Goal: Find specific page/section: Find specific page/section

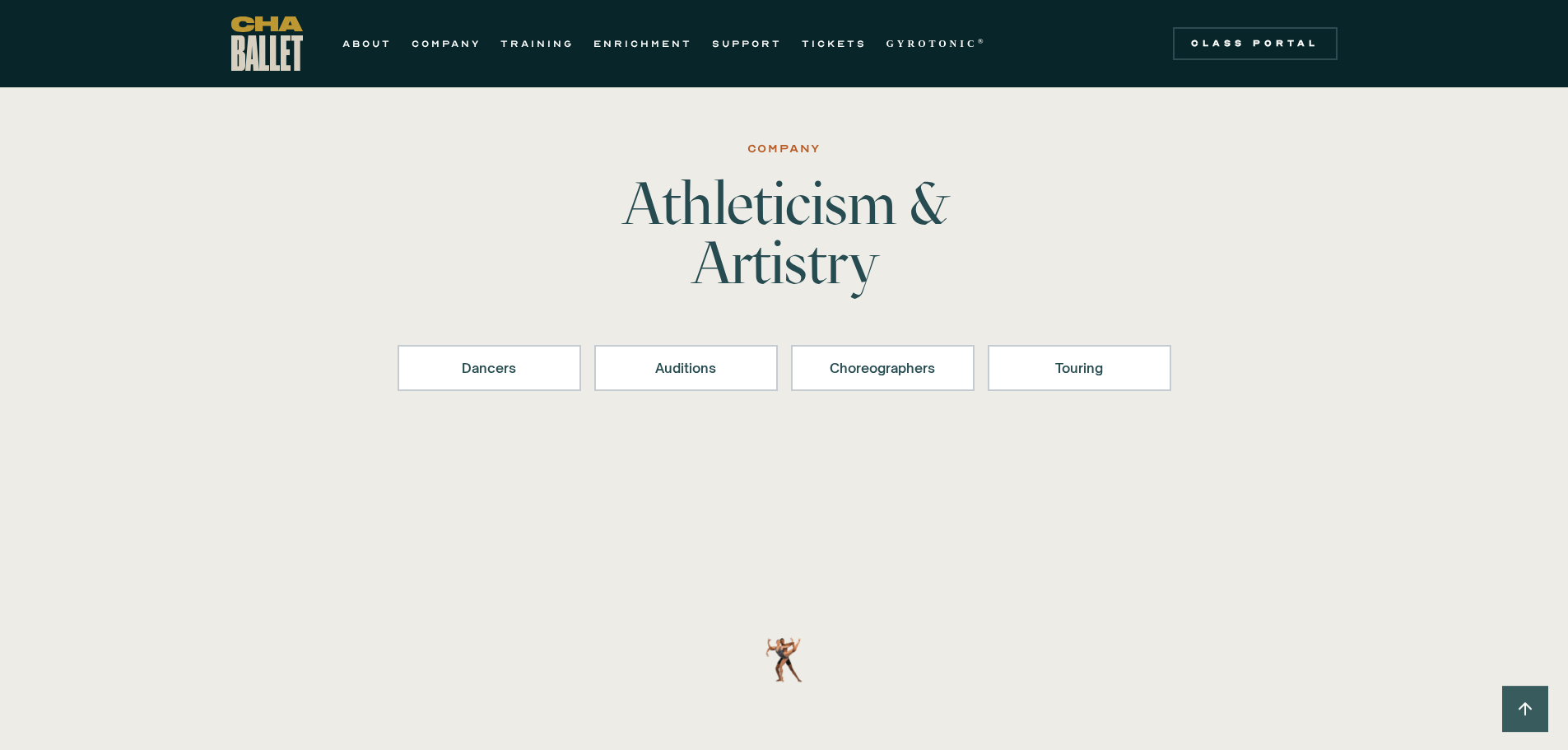
scroll to position [1873, 0]
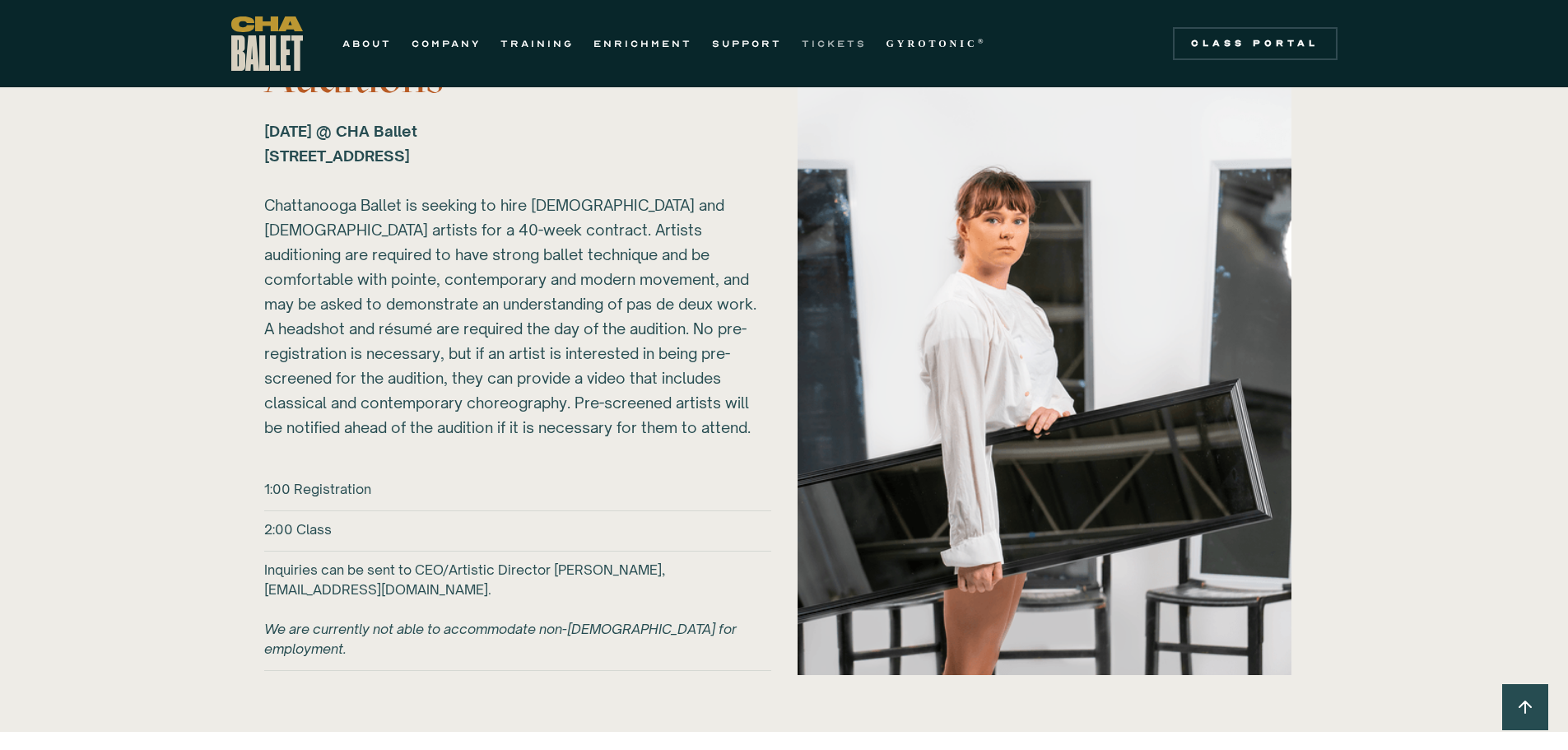
click at [838, 46] on link "TICKETS" at bounding box center [834, 43] width 65 height 20
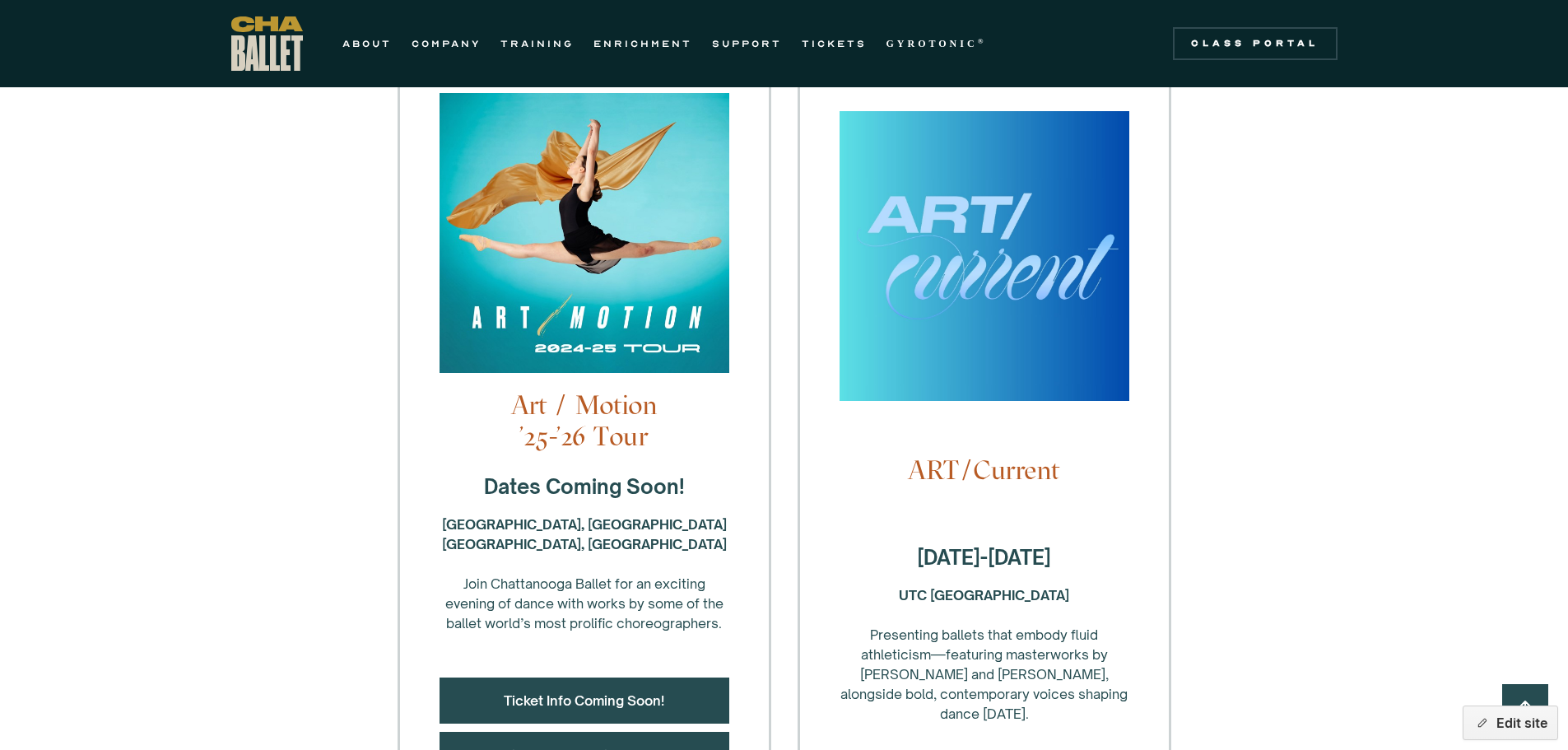
scroll to position [165, 0]
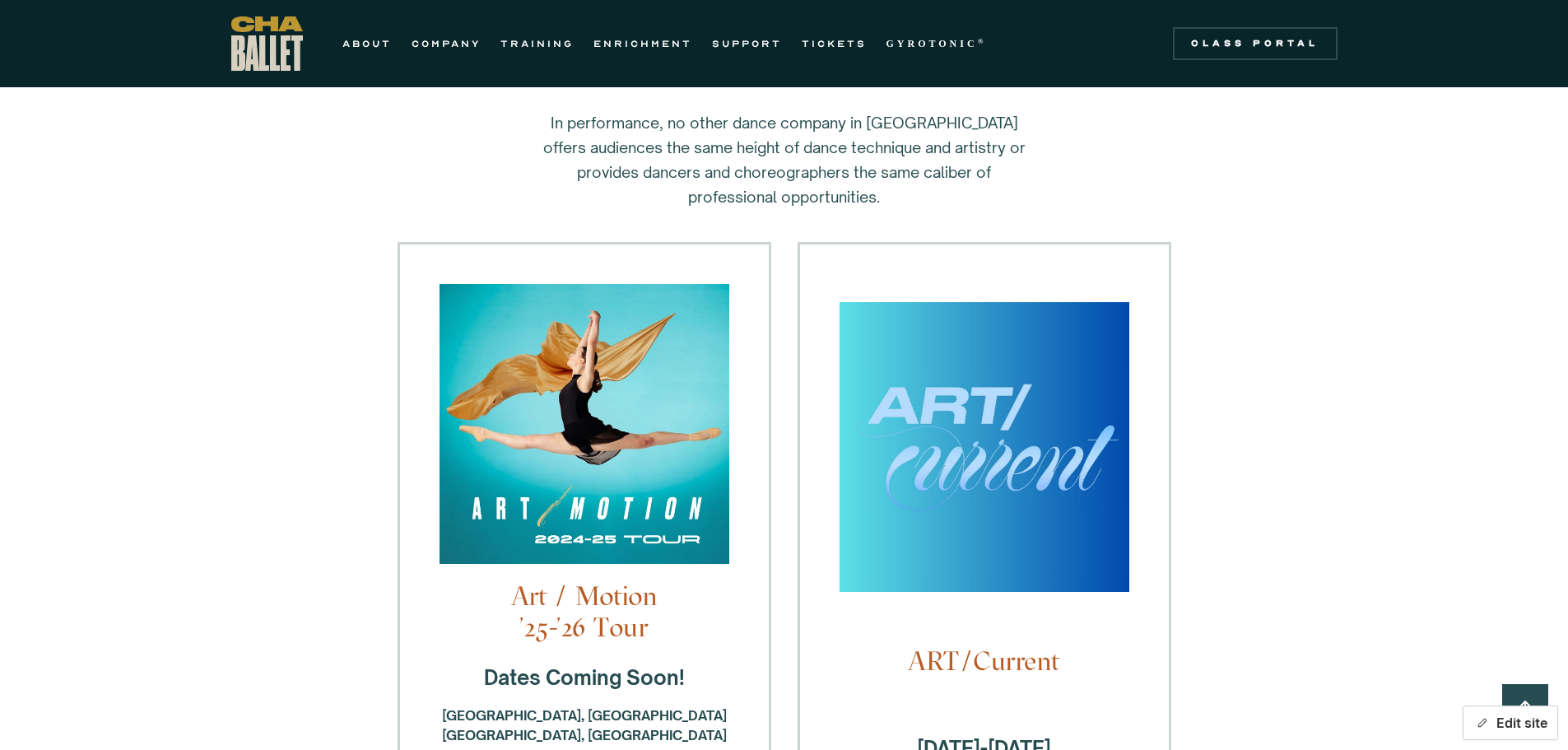
click at [1525, 728] on button "Edit site" at bounding box center [1510, 723] width 96 height 34
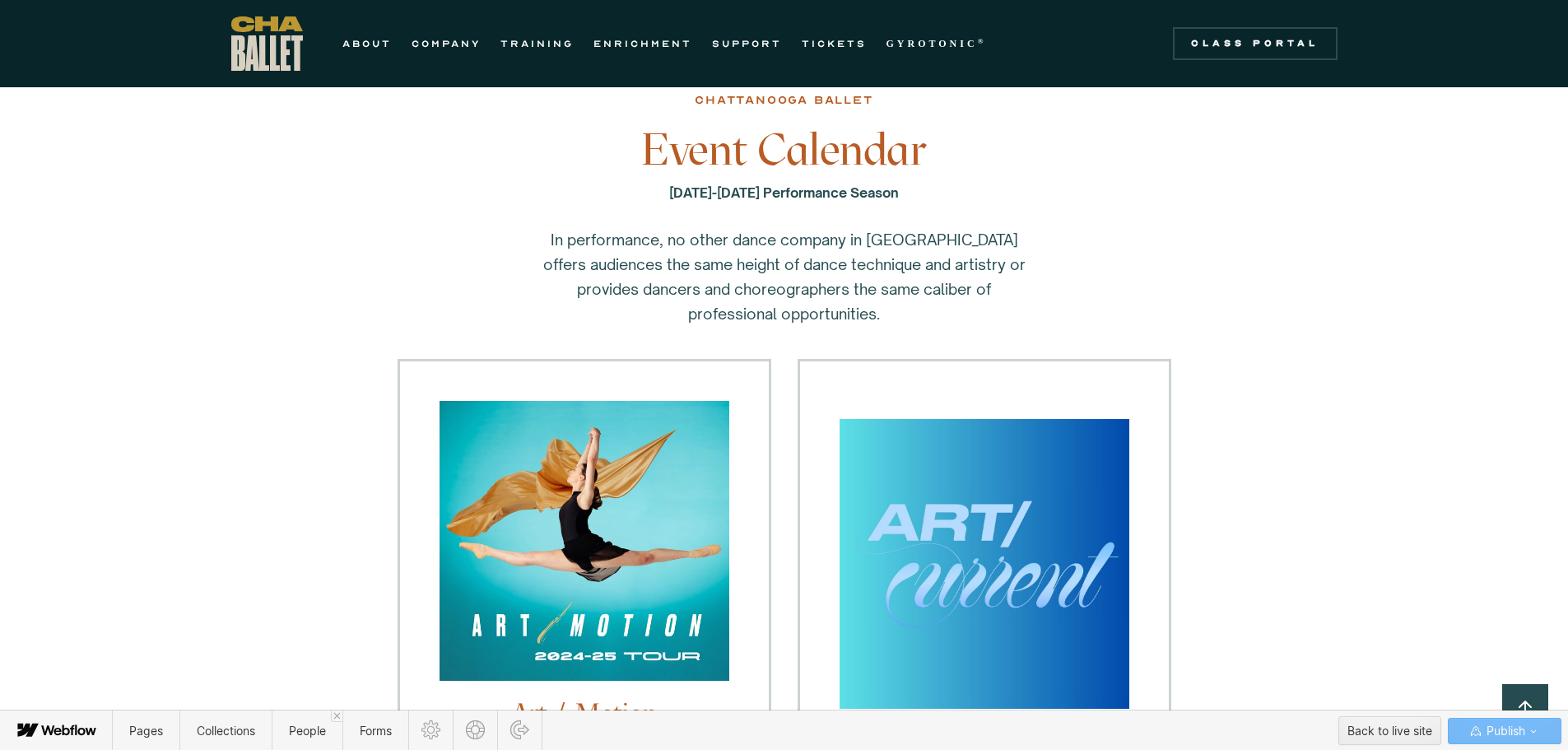
scroll to position [158, 0]
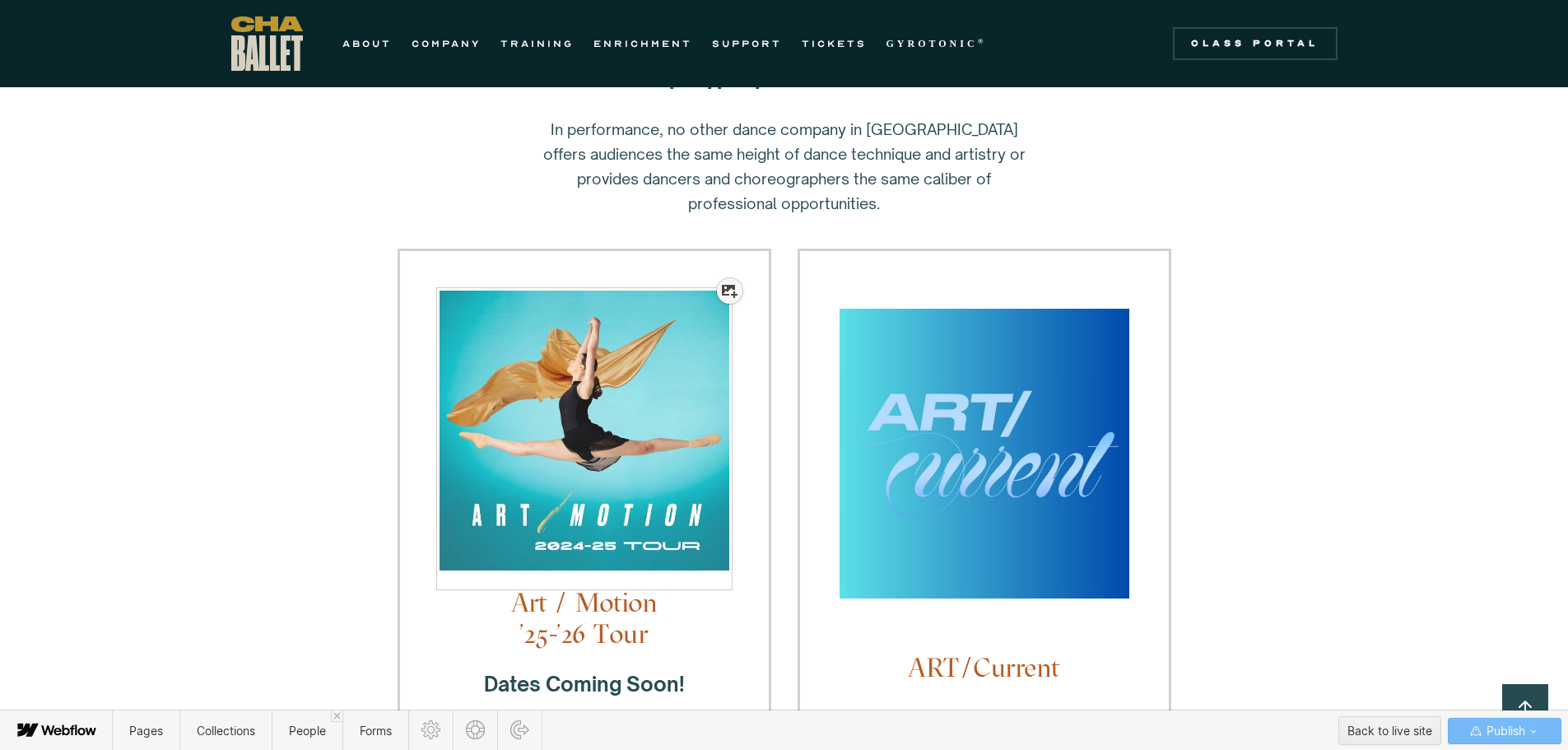
click at [734, 290] on icon at bounding box center [730, 291] width 16 height 13
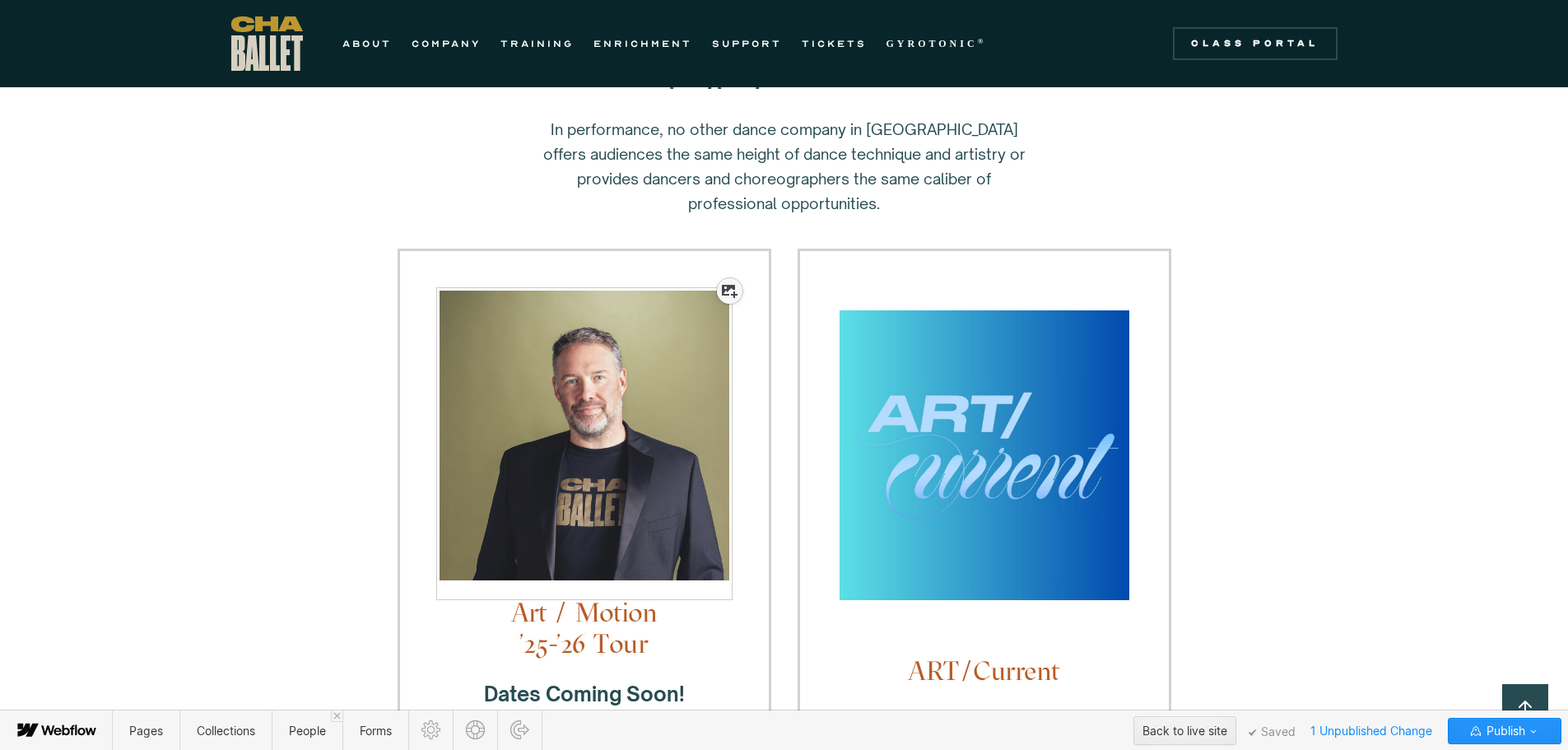
click at [720, 295] on div at bounding box center [730, 291] width 25 height 25
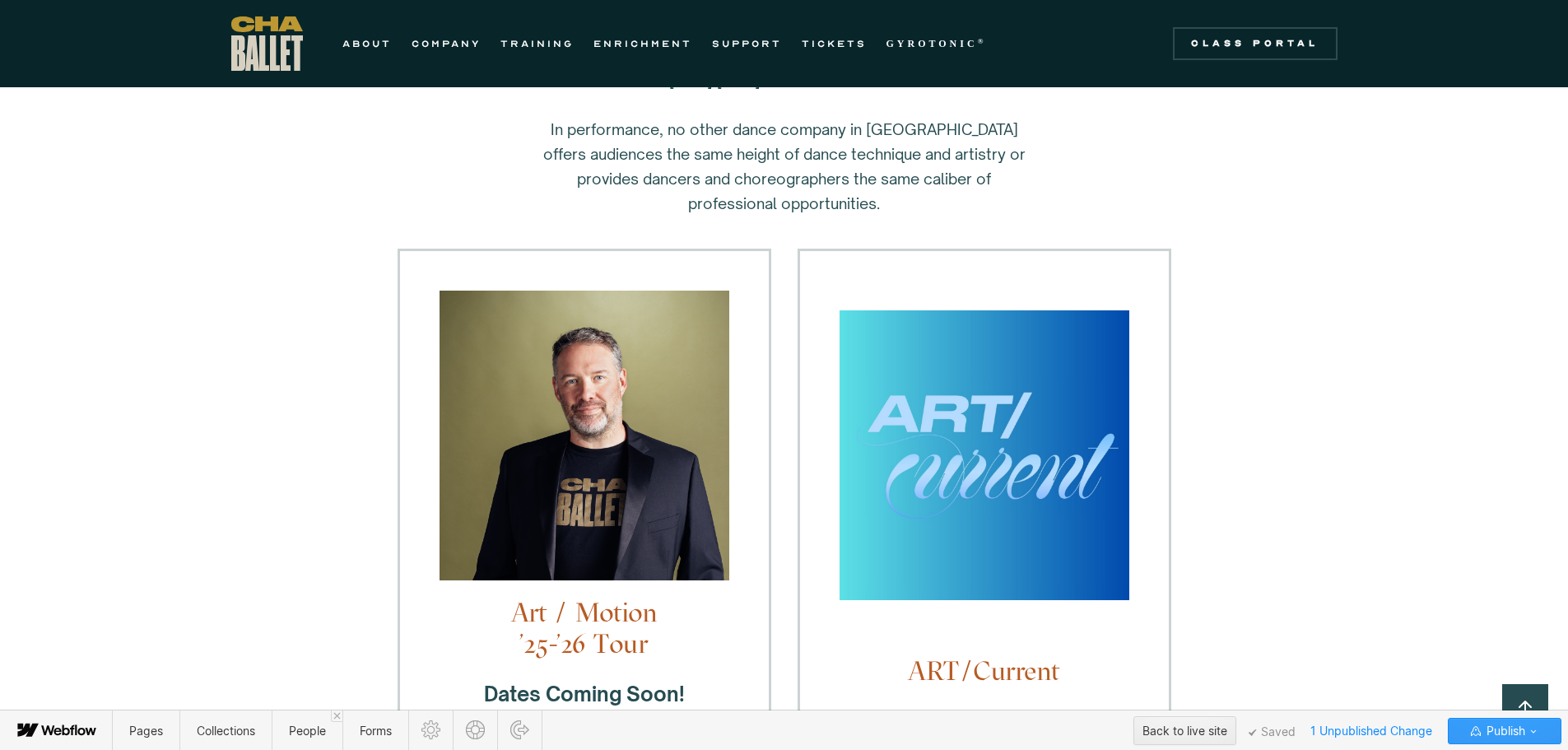
click at [1535, 733] on icon "button" at bounding box center [1533, 731] width 13 height 13
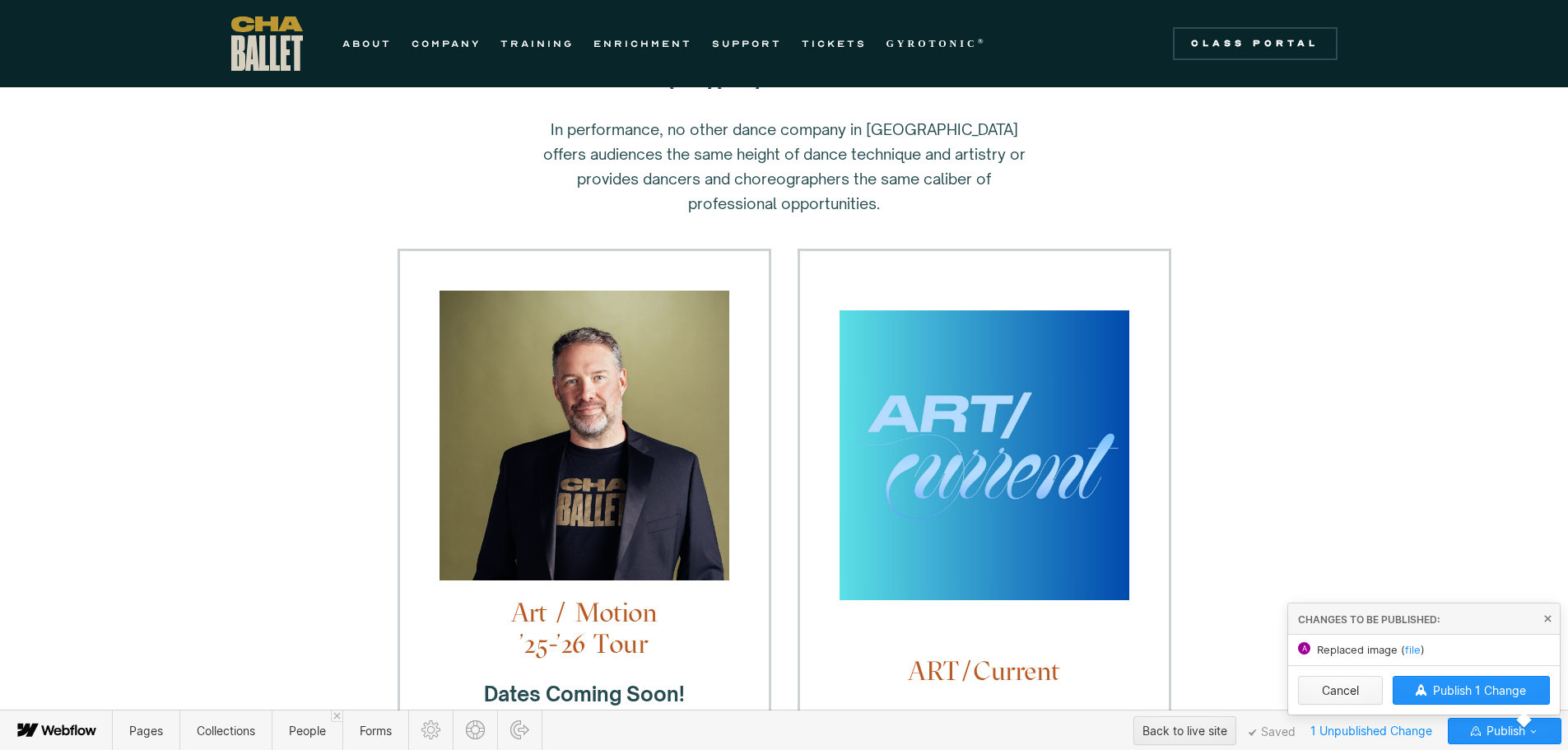
click at [1326, 695] on button "Cancel" at bounding box center [1341, 690] width 85 height 29
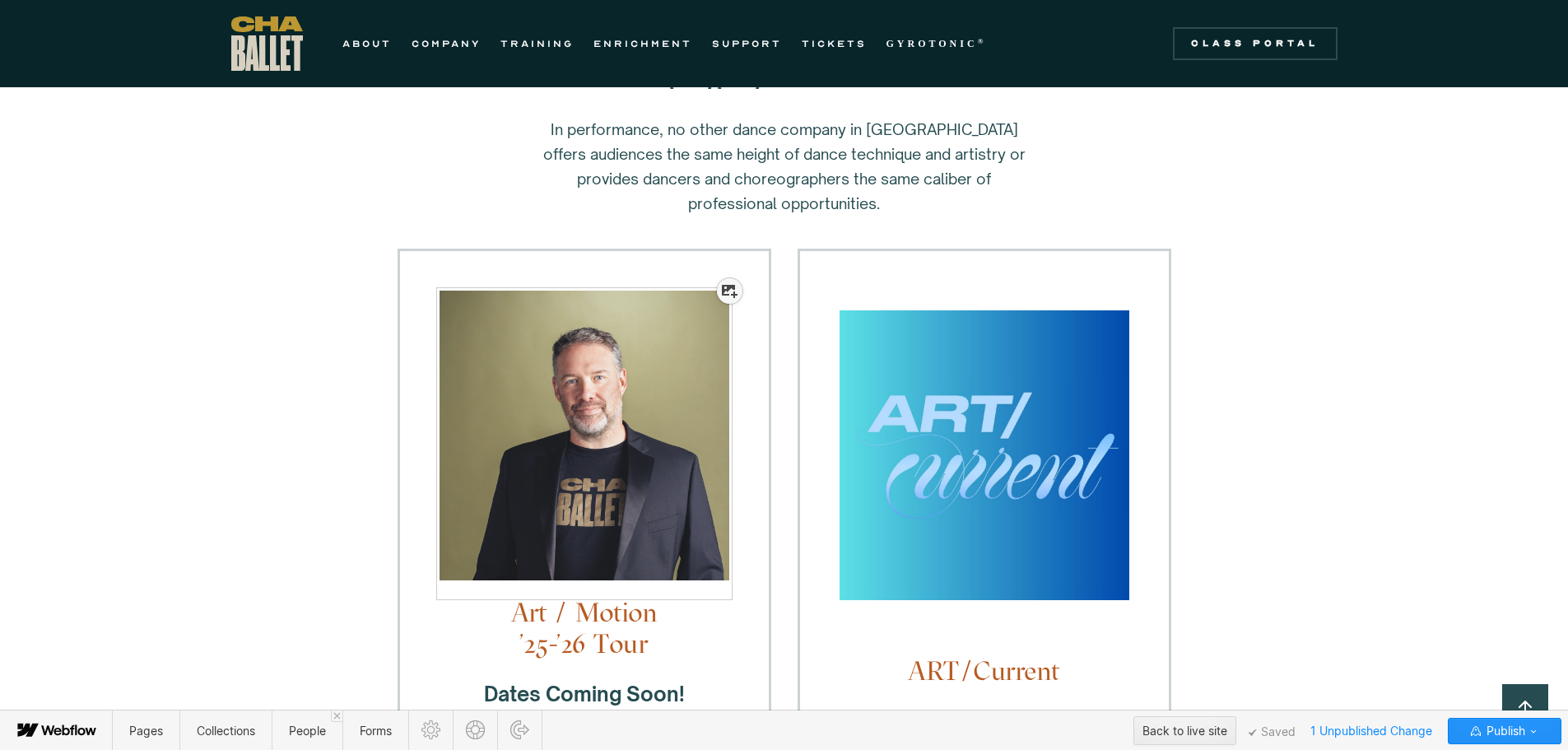
click at [725, 292] on icon at bounding box center [730, 291] width 16 height 13
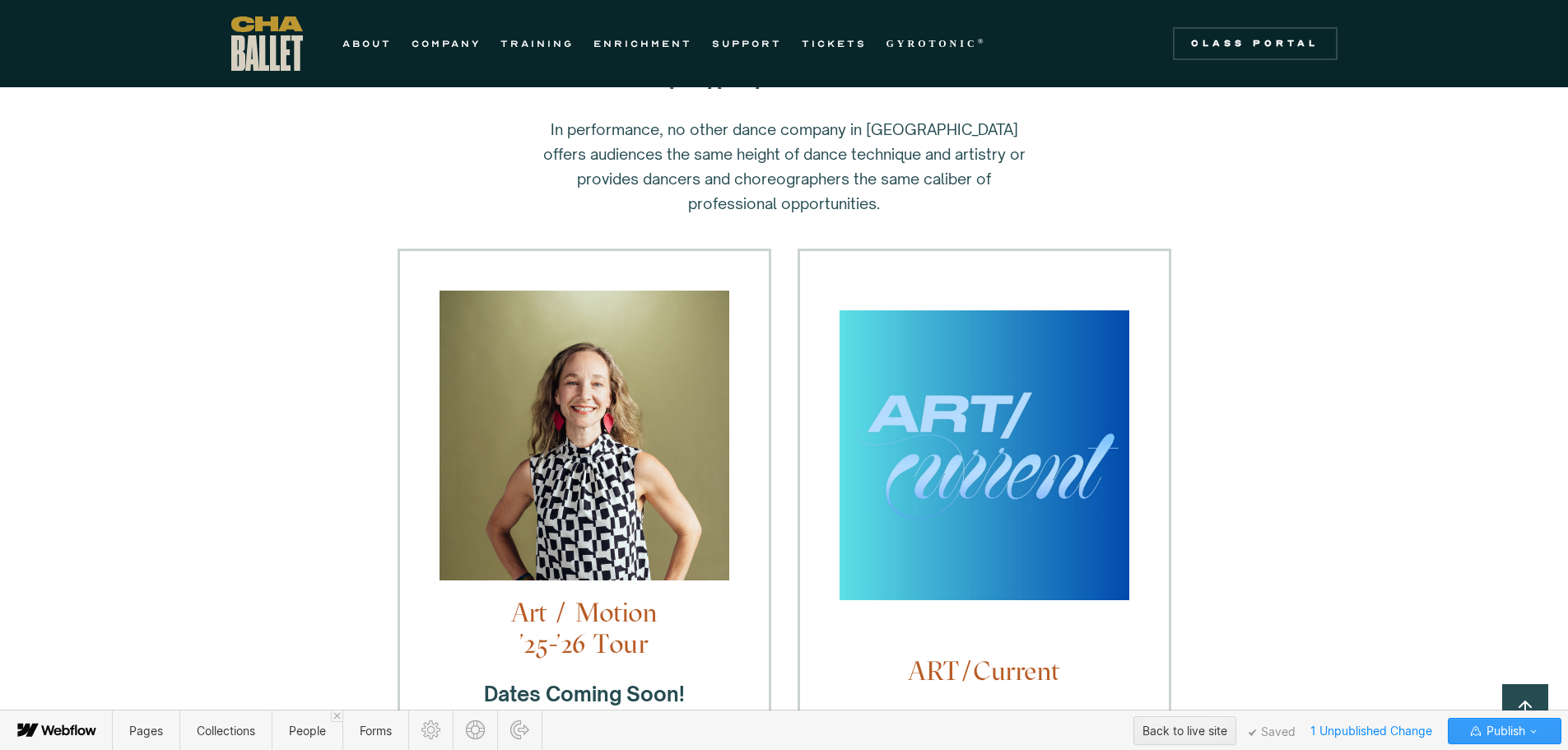
click at [1532, 732] on icon "button" at bounding box center [1533, 731] width 13 height 13
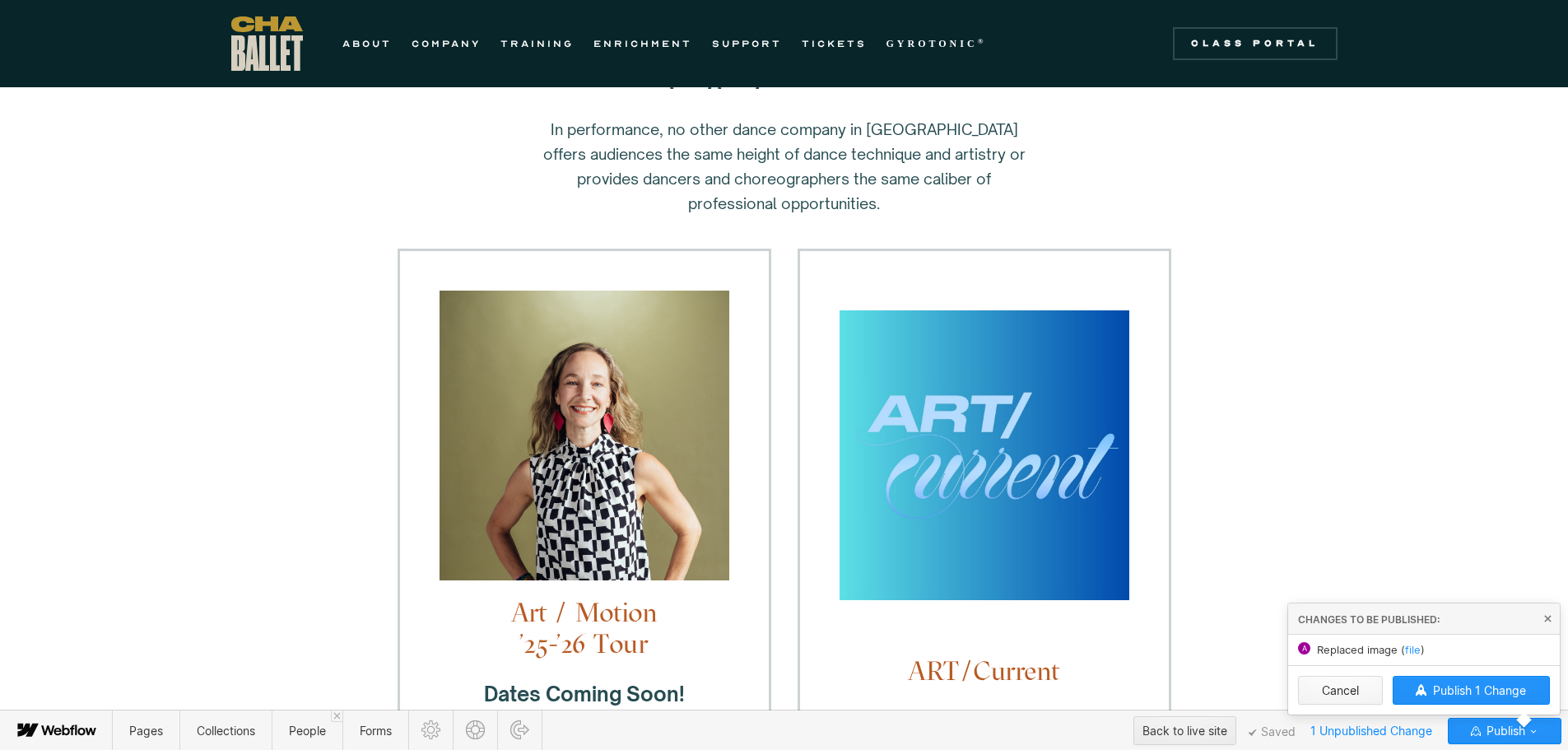
click at [1336, 691] on button "Cancel" at bounding box center [1341, 690] width 85 height 29
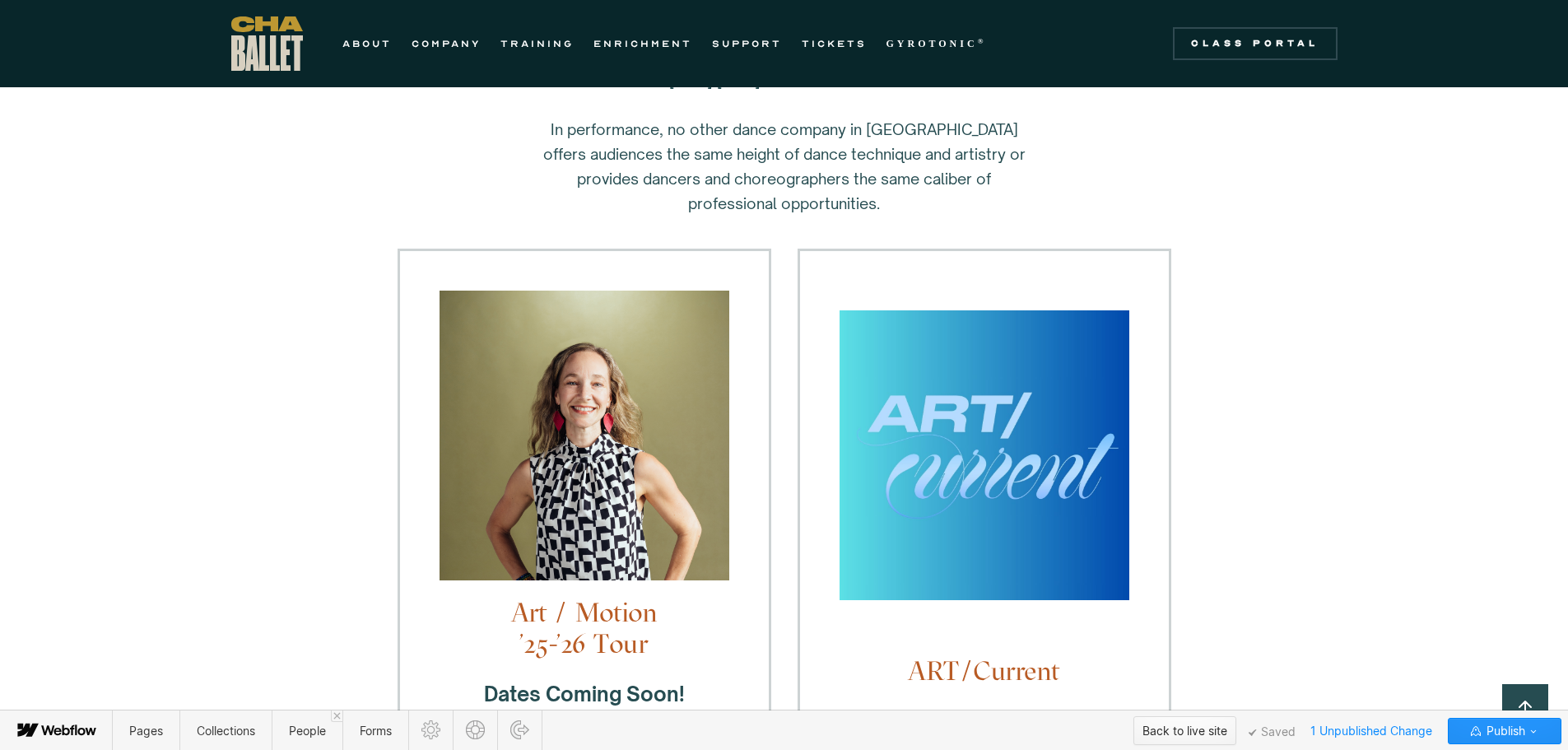
click at [1159, 743] on div "Back to live site" at bounding box center [1185, 732] width 85 height 25
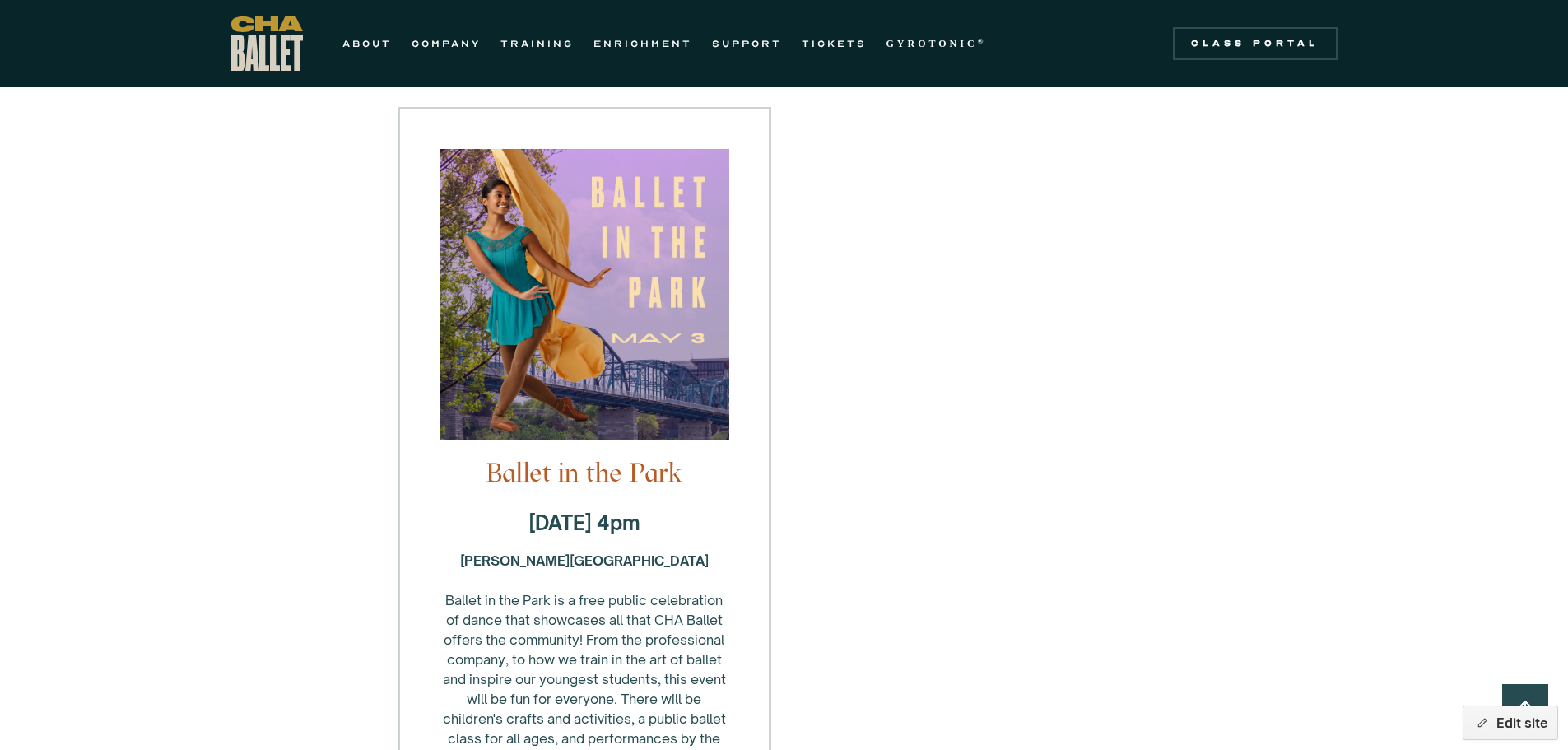
scroll to position [1976, 0]
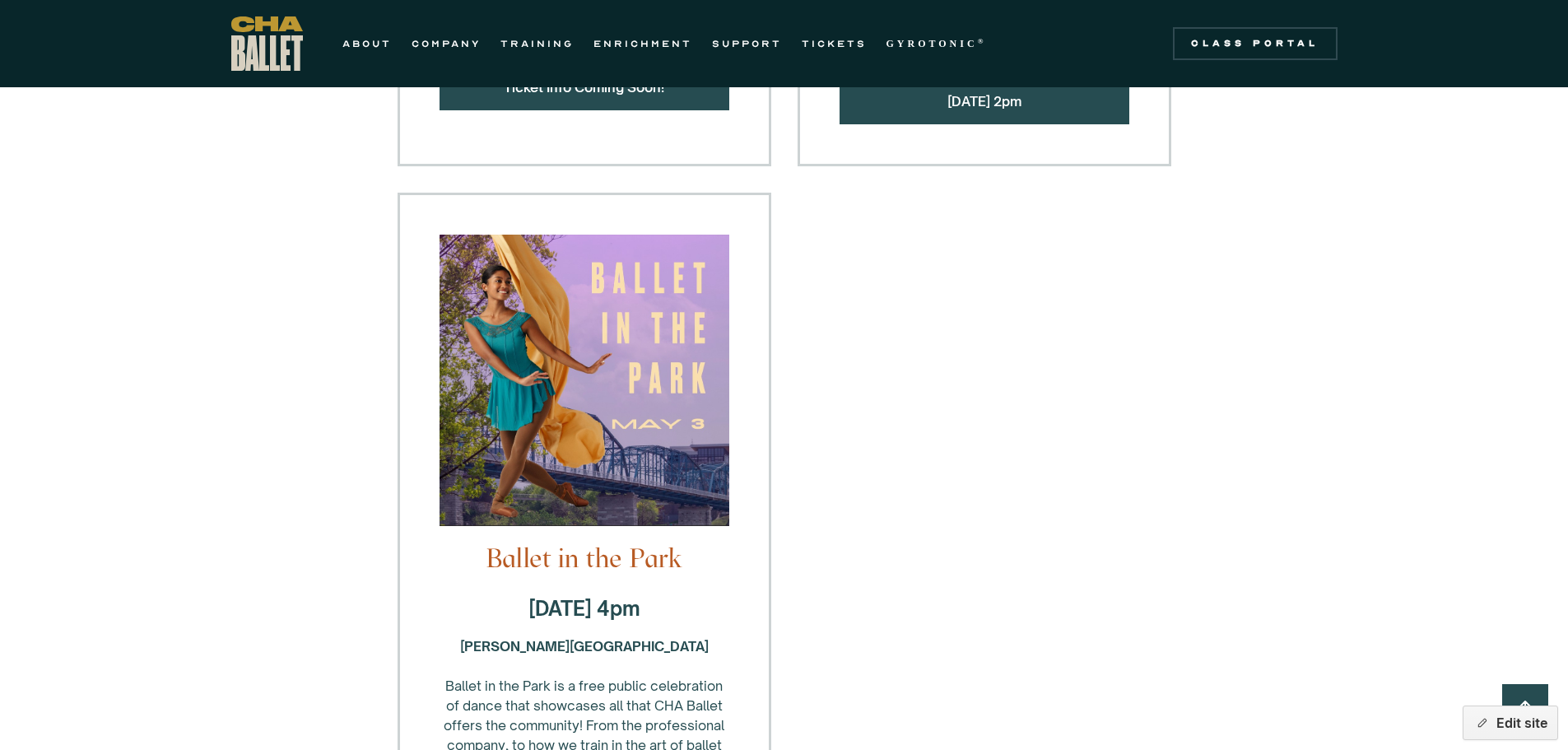
click at [623, 464] on img at bounding box center [585, 389] width 290 height 309
click at [716, 245] on img at bounding box center [585, 389] width 290 height 309
click at [1500, 725] on button "Edit site" at bounding box center [1510, 723] width 96 height 34
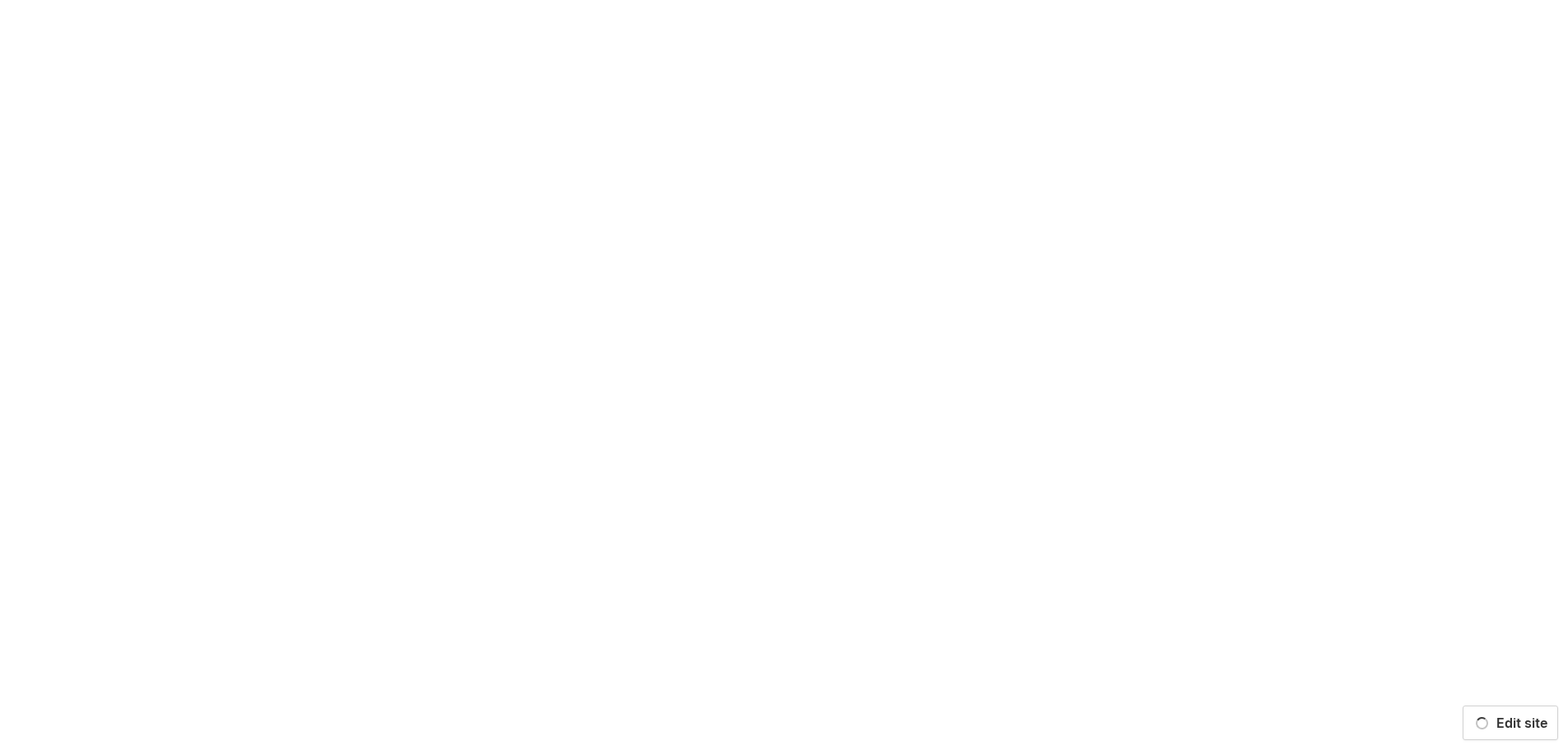
scroll to position [0, 0]
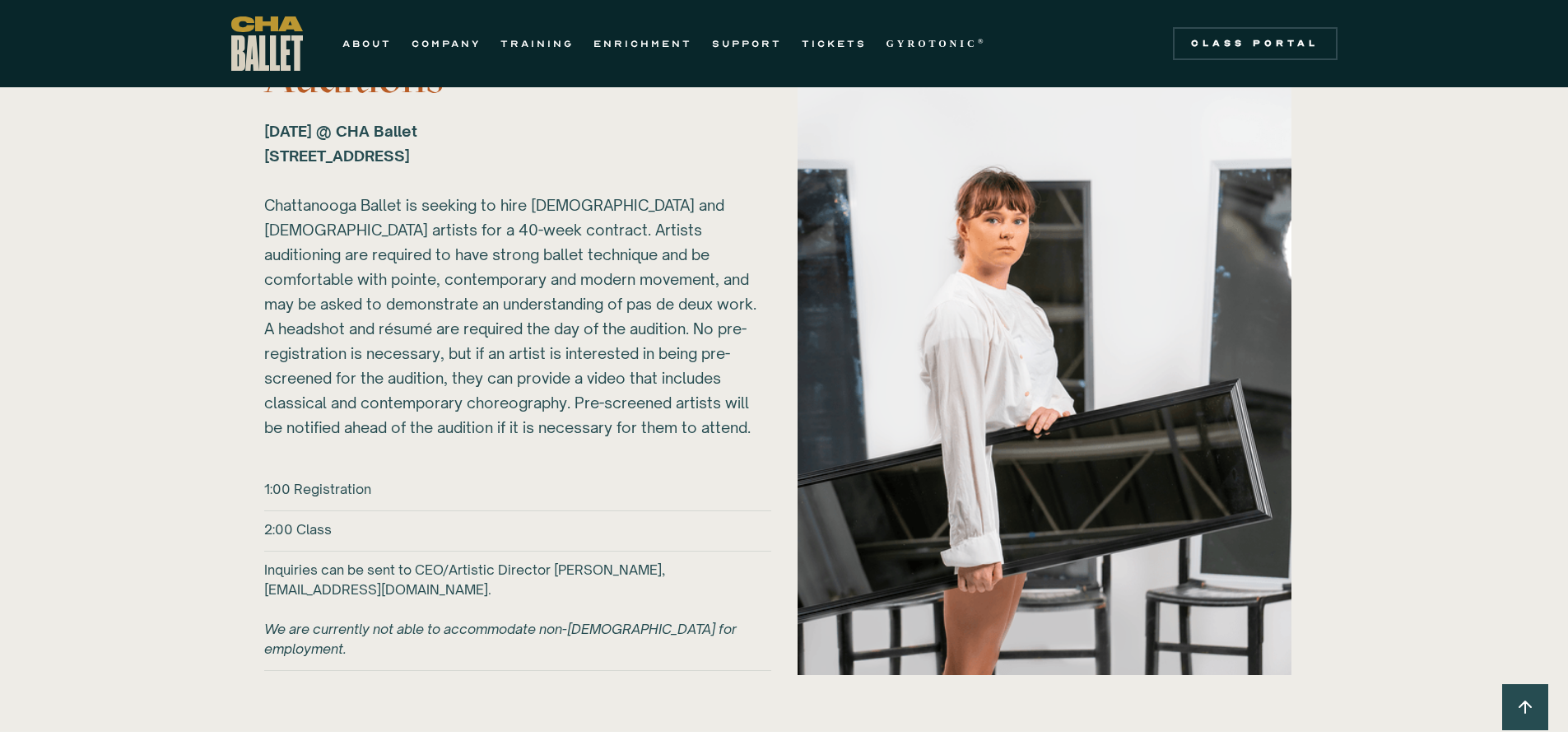
scroll to position [1873, 0]
click at [827, 42] on link "TICKETS" at bounding box center [834, 43] width 65 height 20
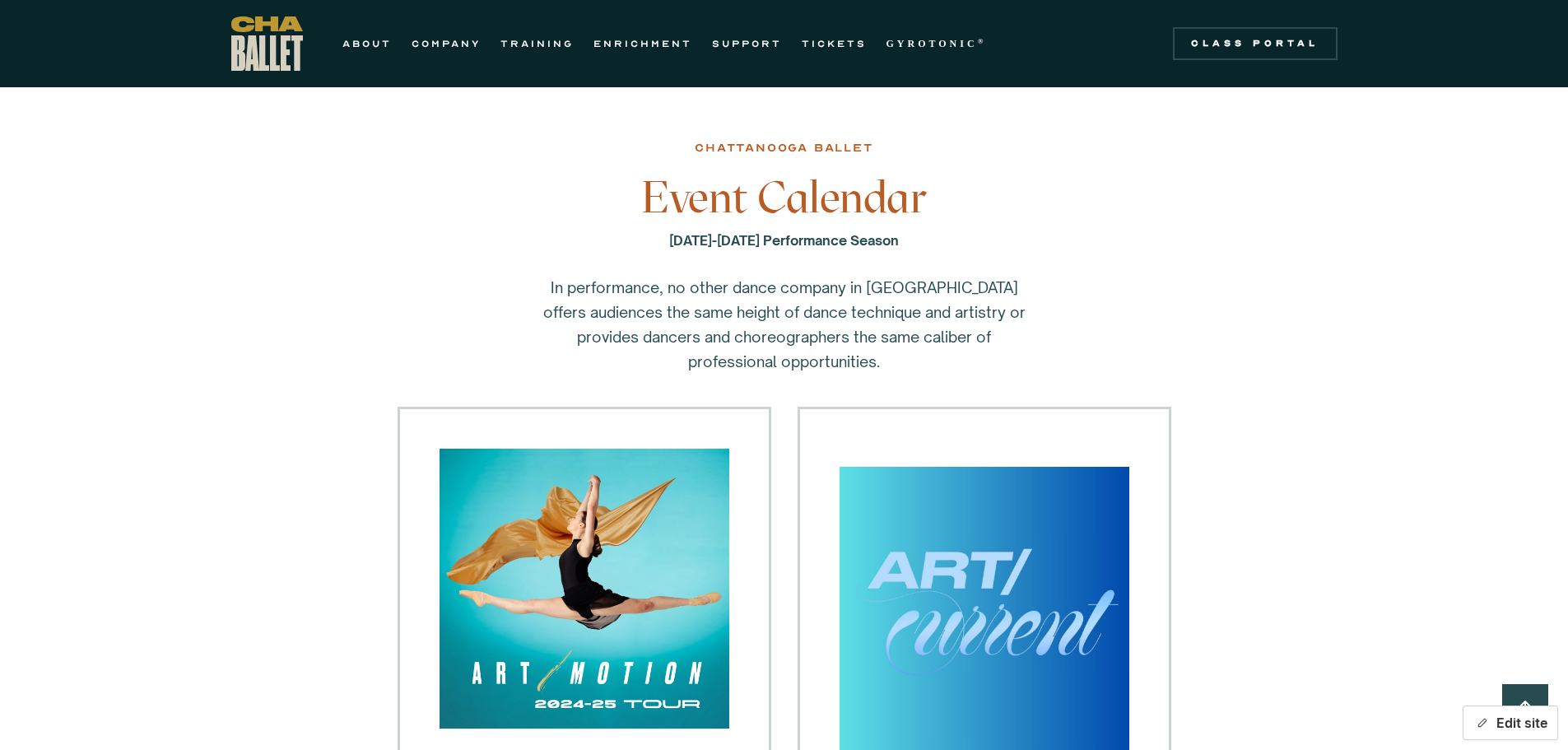
click at [1508, 725] on button "Edit site" at bounding box center [1510, 723] width 96 height 34
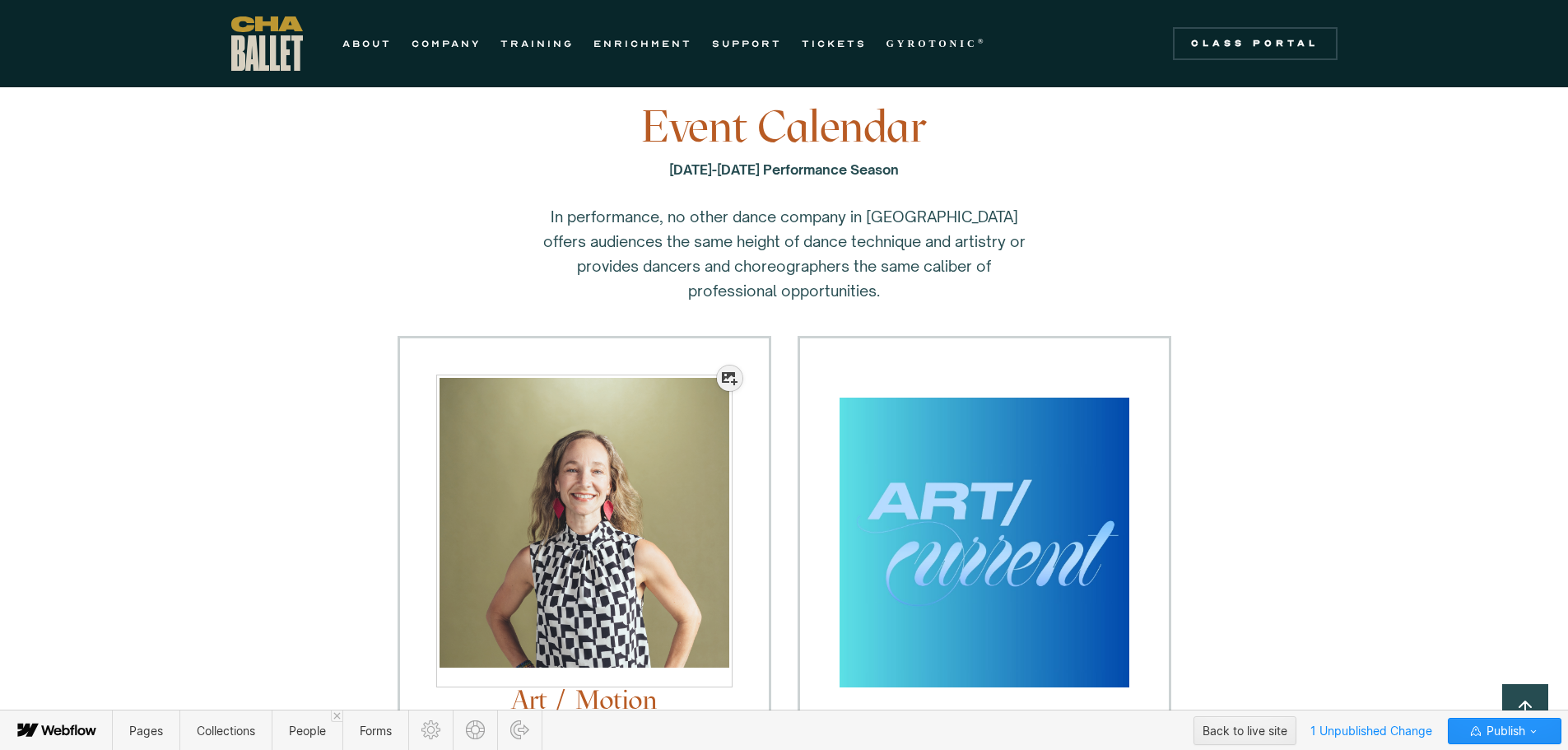
scroll to position [82, 0]
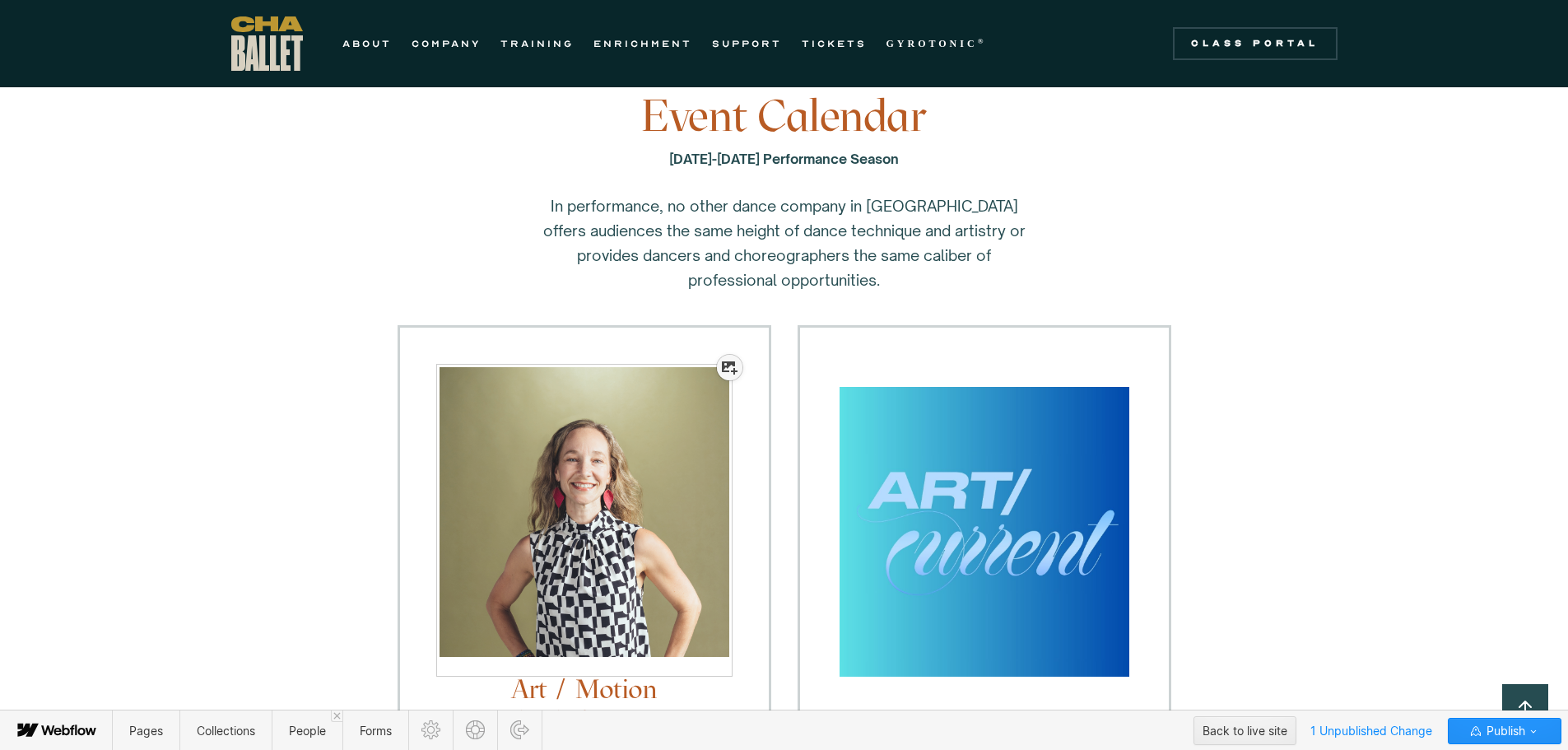
click at [722, 367] on icon at bounding box center [730, 368] width 16 height 13
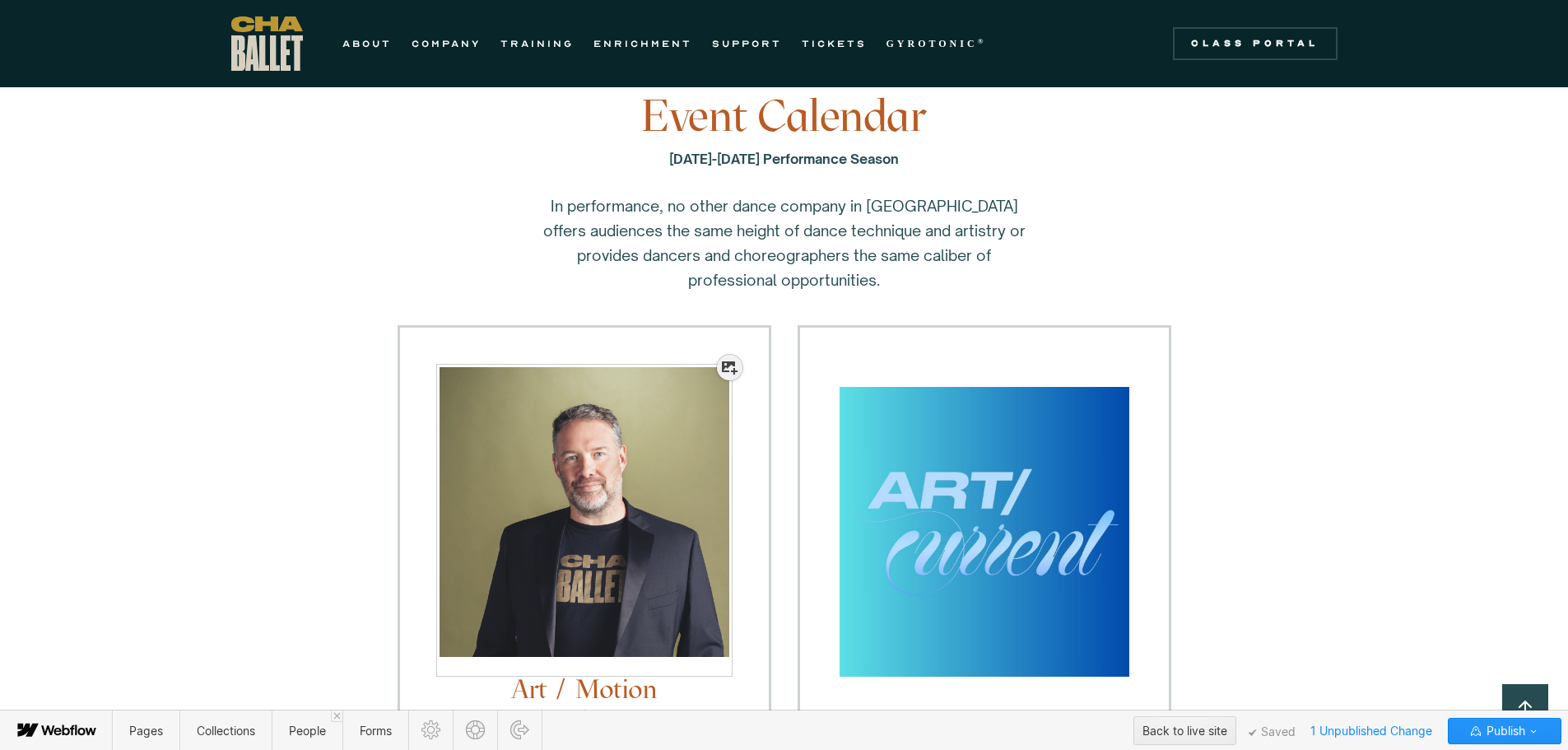
click at [599, 555] on div at bounding box center [585, 512] width 290 height 306
click at [717, 374] on div at bounding box center [585, 512] width 290 height 306
click at [724, 368] on icon at bounding box center [730, 368] width 16 height 13
click at [723, 366] on icon at bounding box center [730, 368] width 16 height 13
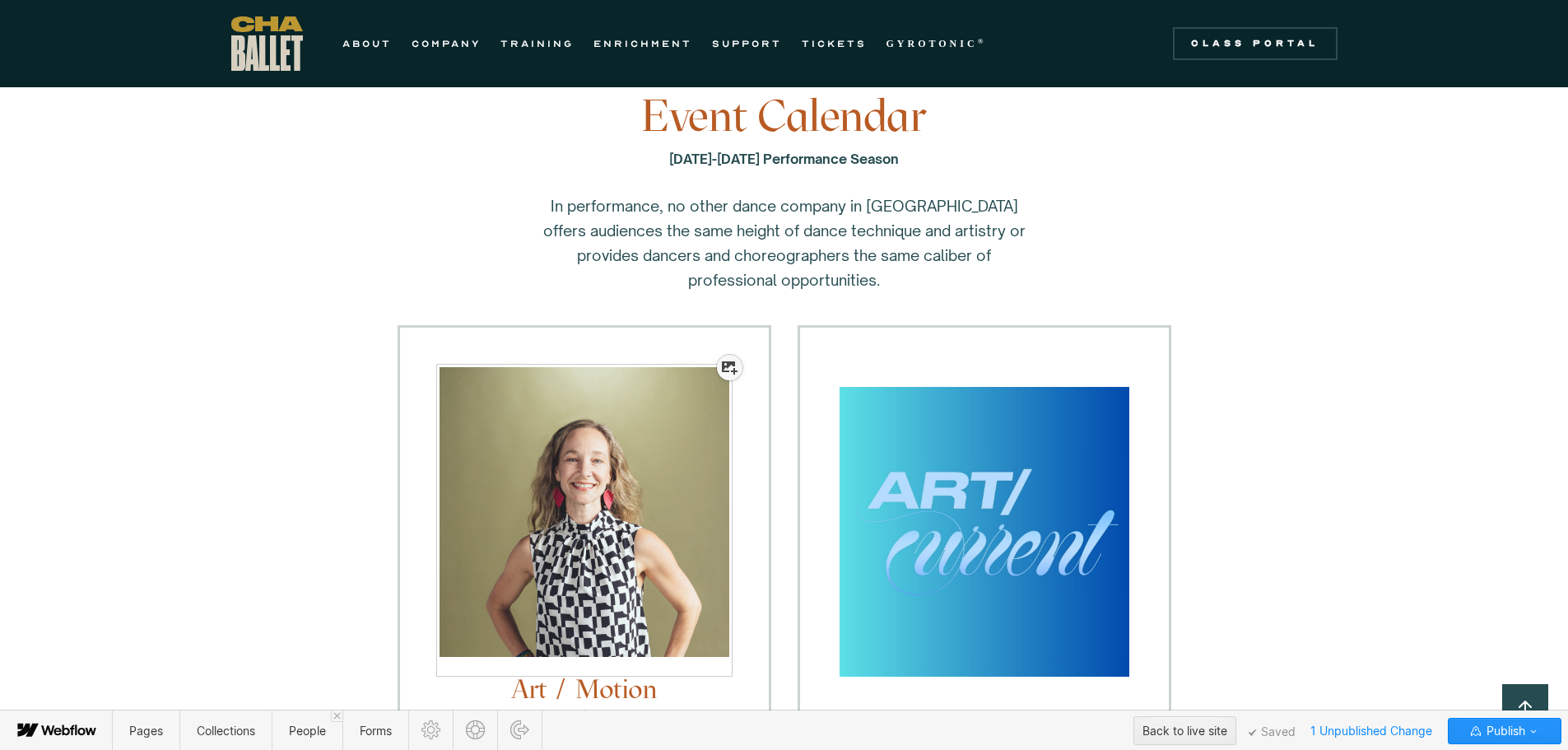
click at [726, 373] on icon at bounding box center [730, 368] width 16 height 13
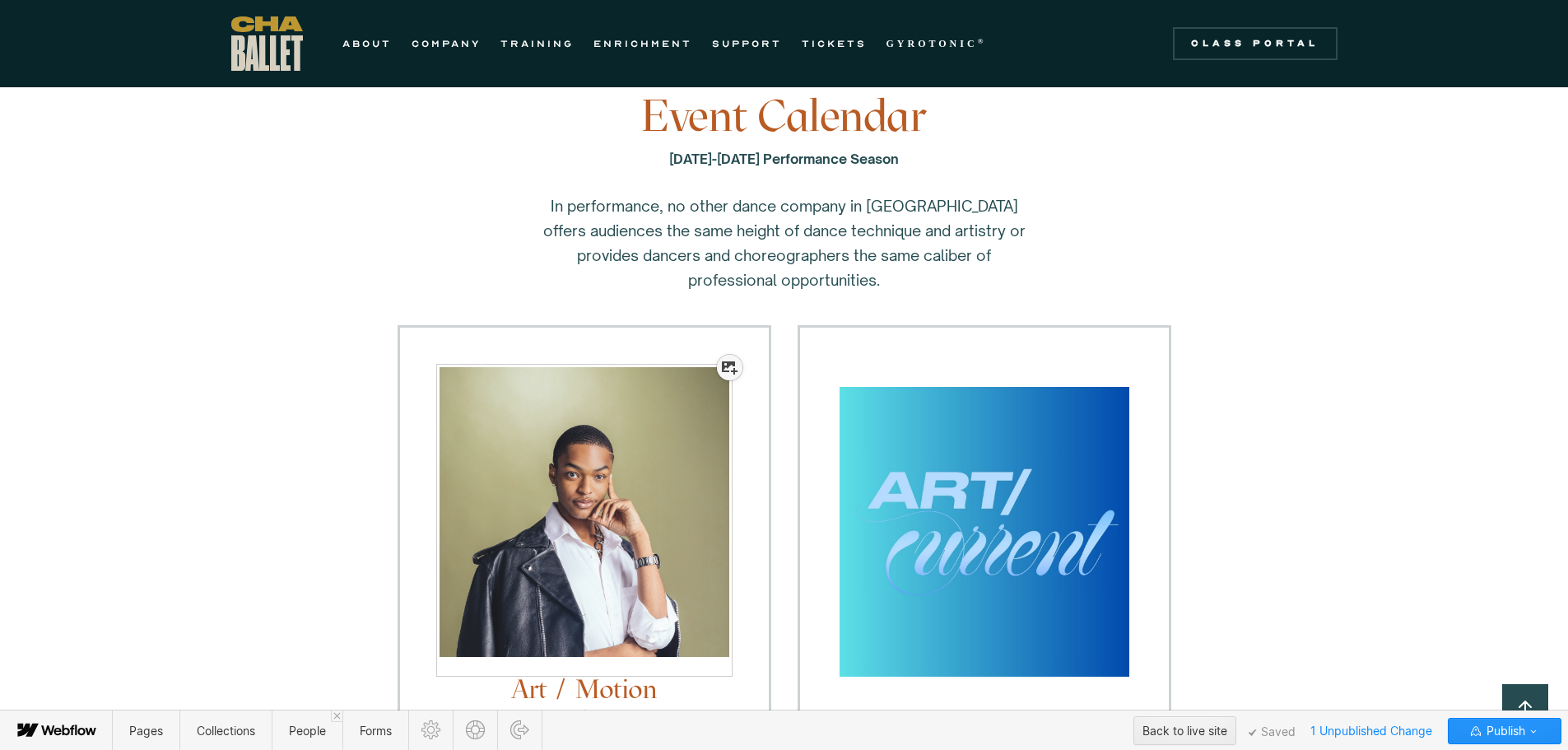
click at [726, 372] on icon at bounding box center [730, 368] width 16 height 13
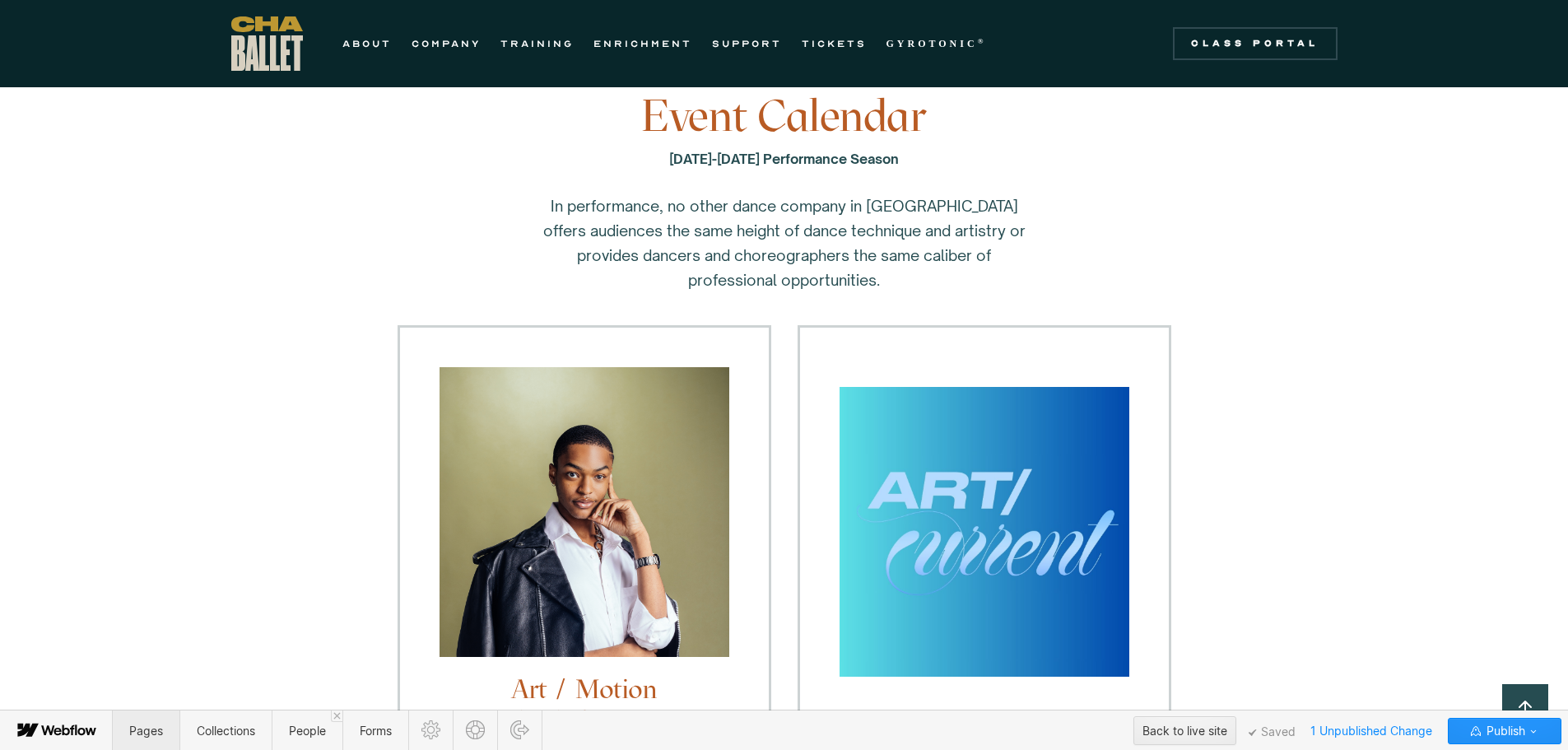
click at [137, 727] on span "Pages" at bounding box center [146, 731] width 33 height 14
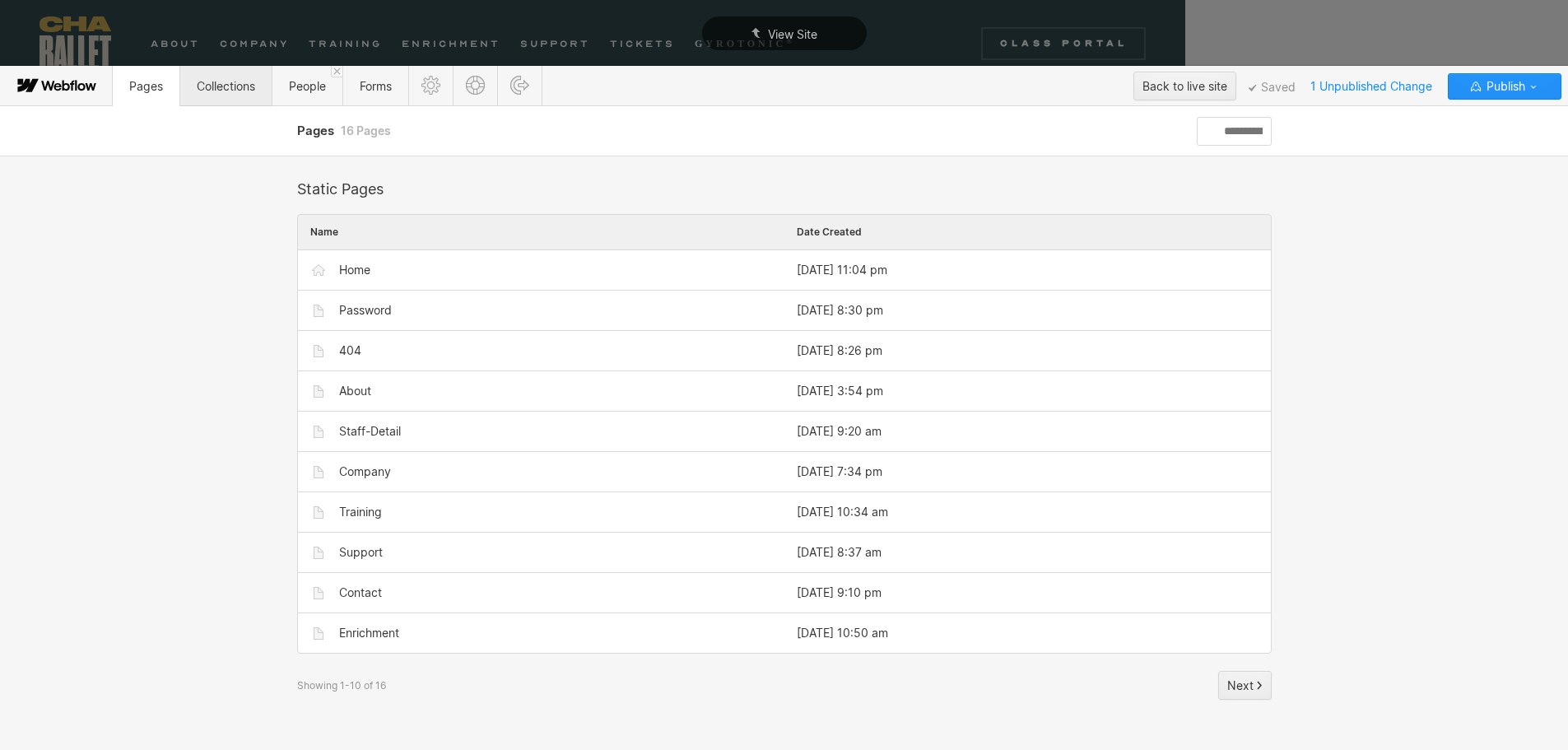
click at [217, 73] on span "Collections" at bounding box center [225, 86] width 92 height 40
